Goal: Task Accomplishment & Management: Complete application form

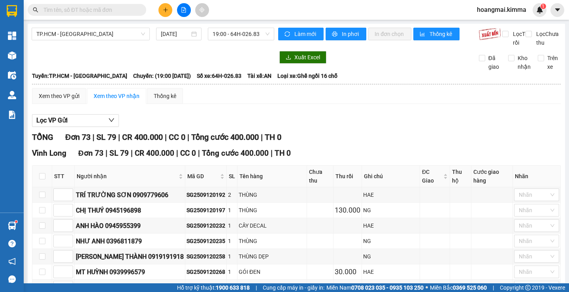
scroll to position [198, 0]
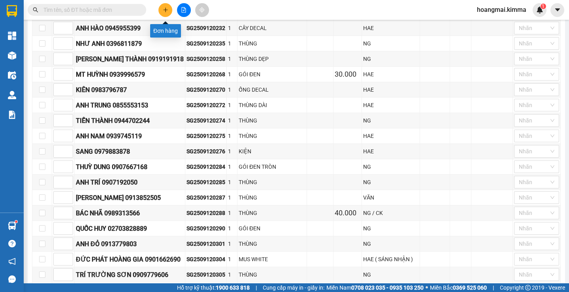
click at [167, 9] on icon "plus" at bounding box center [166, 10] width 6 height 6
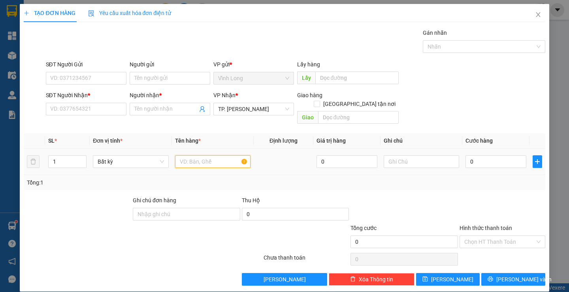
click at [213, 155] on input "text" at bounding box center [212, 161] width 75 height 13
type input "BAO TRẮNG"
click at [410, 156] on input "text" at bounding box center [421, 161] width 75 height 13
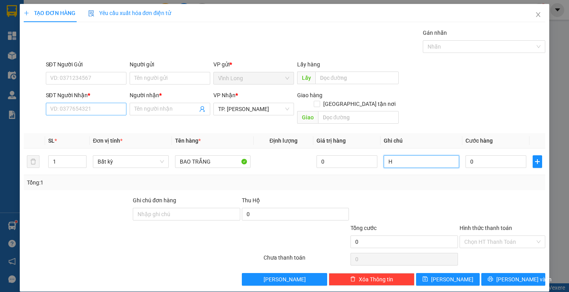
type input "H"
click at [102, 106] on input "SĐT Người Nhận *" at bounding box center [86, 109] width 81 height 13
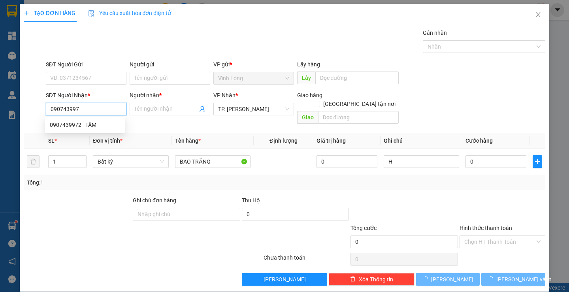
type input "0907439972"
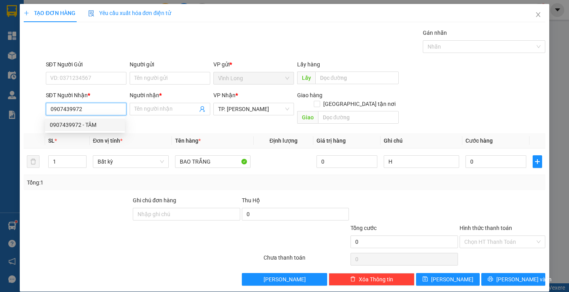
click at [90, 126] on div "0907439972 - TÂM" at bounding box center [85, 125] width 70 height 9
type input "TÂM"
type input "0907439972"
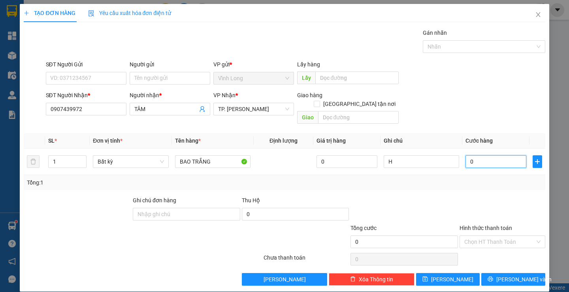
type input "4"
type input "40"
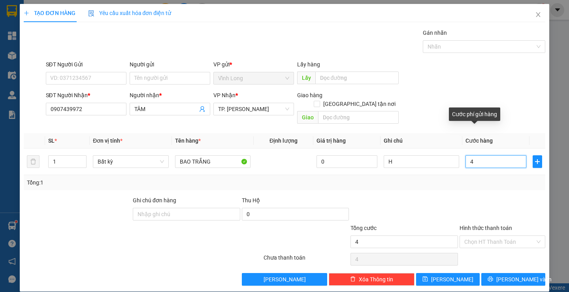
type input "40"
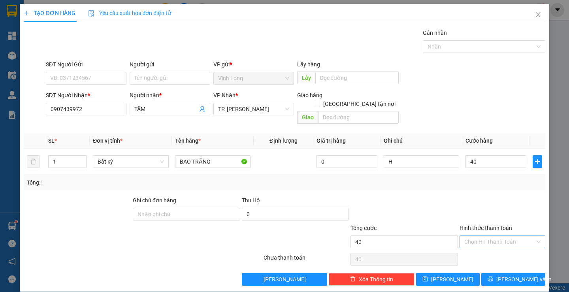
type input "40.000"
click at [478, 236] on input "Hình thức thanh toán" at bounding box center [499, 242] width 71 height 12
click at [479, 247] on div "Tại văn phòng" at bounding box center [497, 249] width 75 height 9
type input "0"
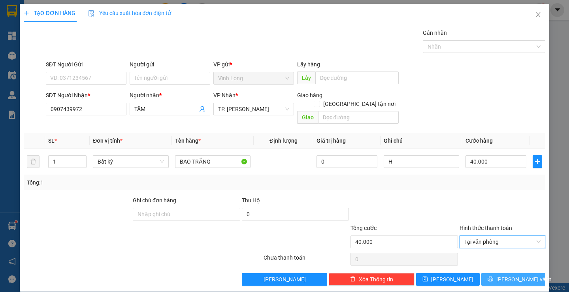
click at [507, 275] on span "[PERSON_NAME] và In" at bounding box center [523, 279] width 55 height 9
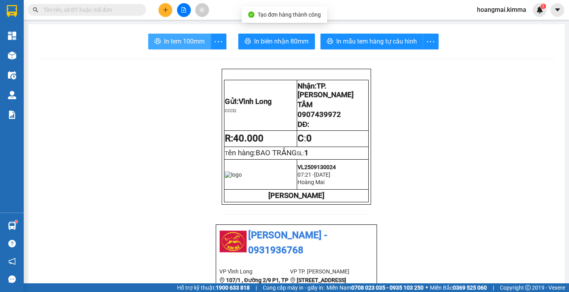
click at [195, 43] on span "In tem 100mm" at bounding box center [184, 41] width 41 height 10
